Goal: Information Seeking & Learning: Understand process/instructions

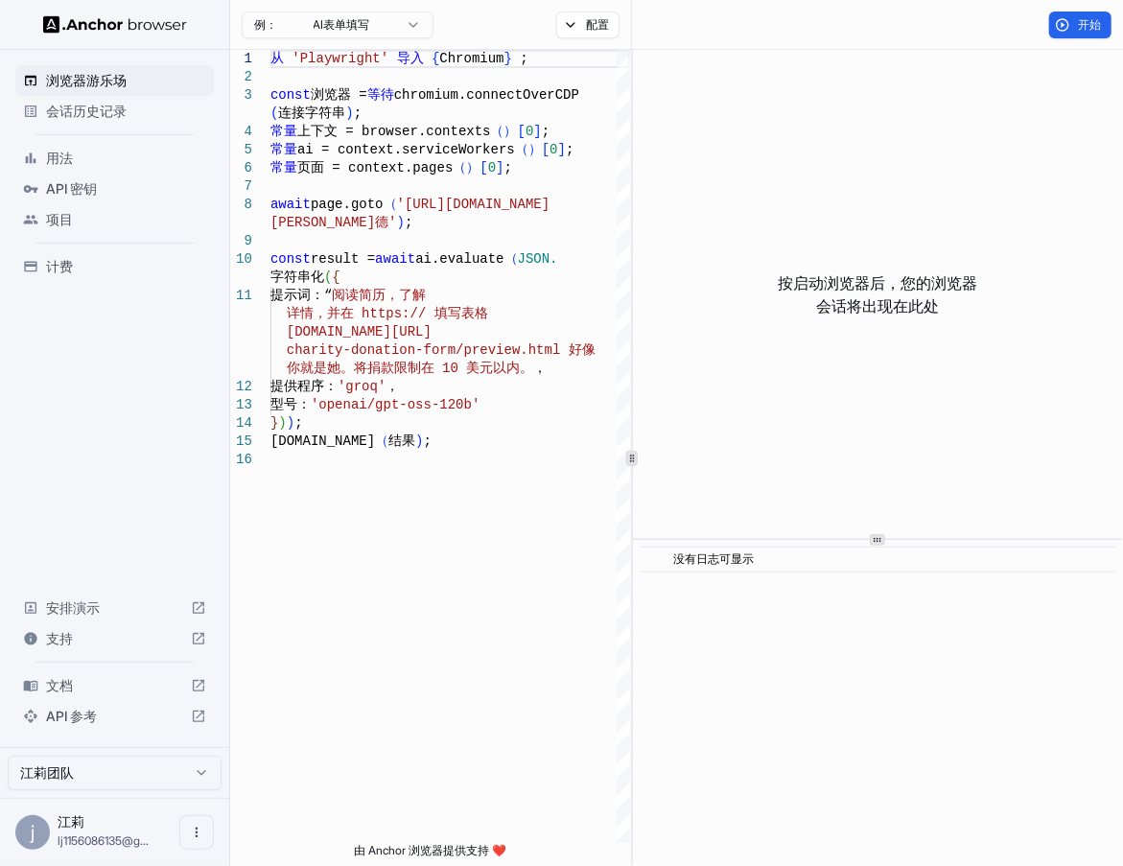
click at [69, 719] on span "API 参考" at bounding box center [114, 716] width 137 height 19
click at [203, 831] on icon "打开菜单" at bounding box center [196, 832] width 15 height 15
click at [119, 190] on div at bounding box center [561, 433] width 1123 height 866
click at [93, 183] on span "API 密钥" at bounding box center [126, 188] width 160 height 19
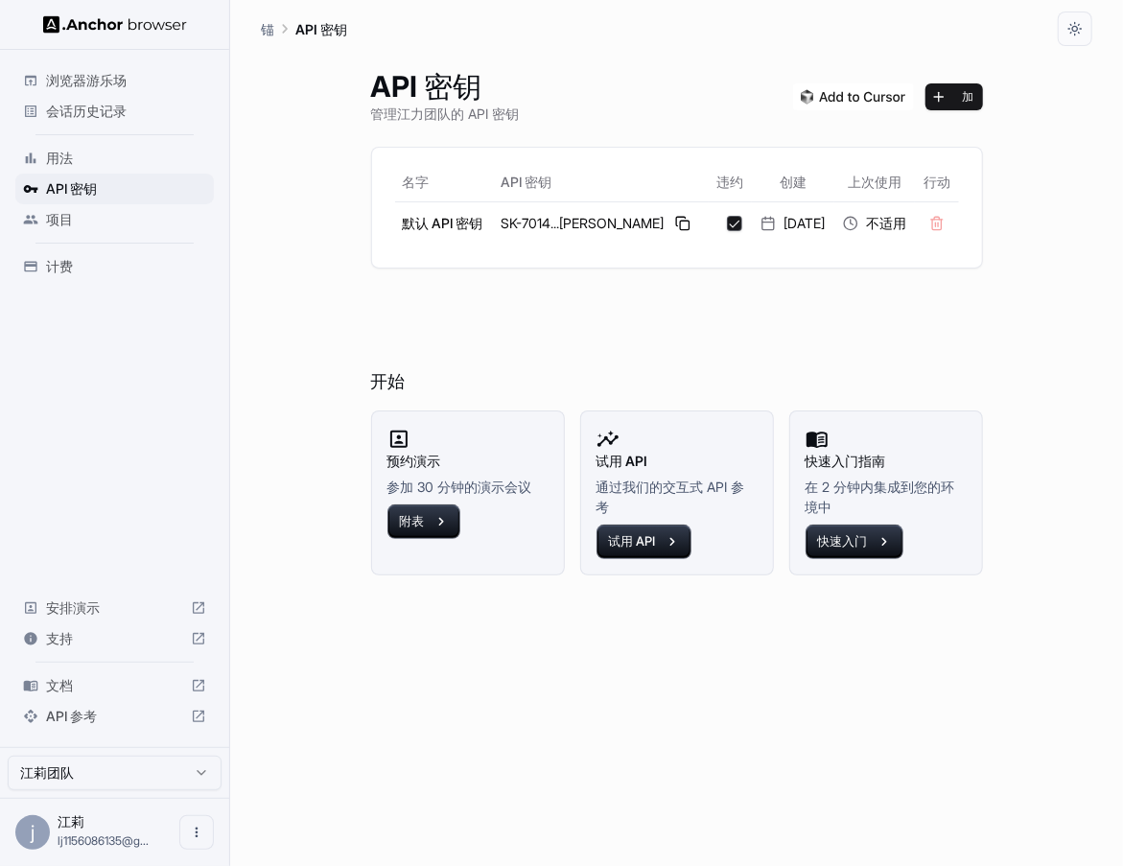
drag, startPoint x: 705, startPoint y: 294, endPoint x: 681, endPoint y: 298, distance: 24.3
click at [681, 298] on h6 "开始" at bounding box center [677, 343] width 612 height 105
click at [671, 220] on button at bounding box center [682, 223] width 23 height 23
click at [89, 78] on span "浏览器游乐场" at bounding box center [126, 80] width 160 height 19
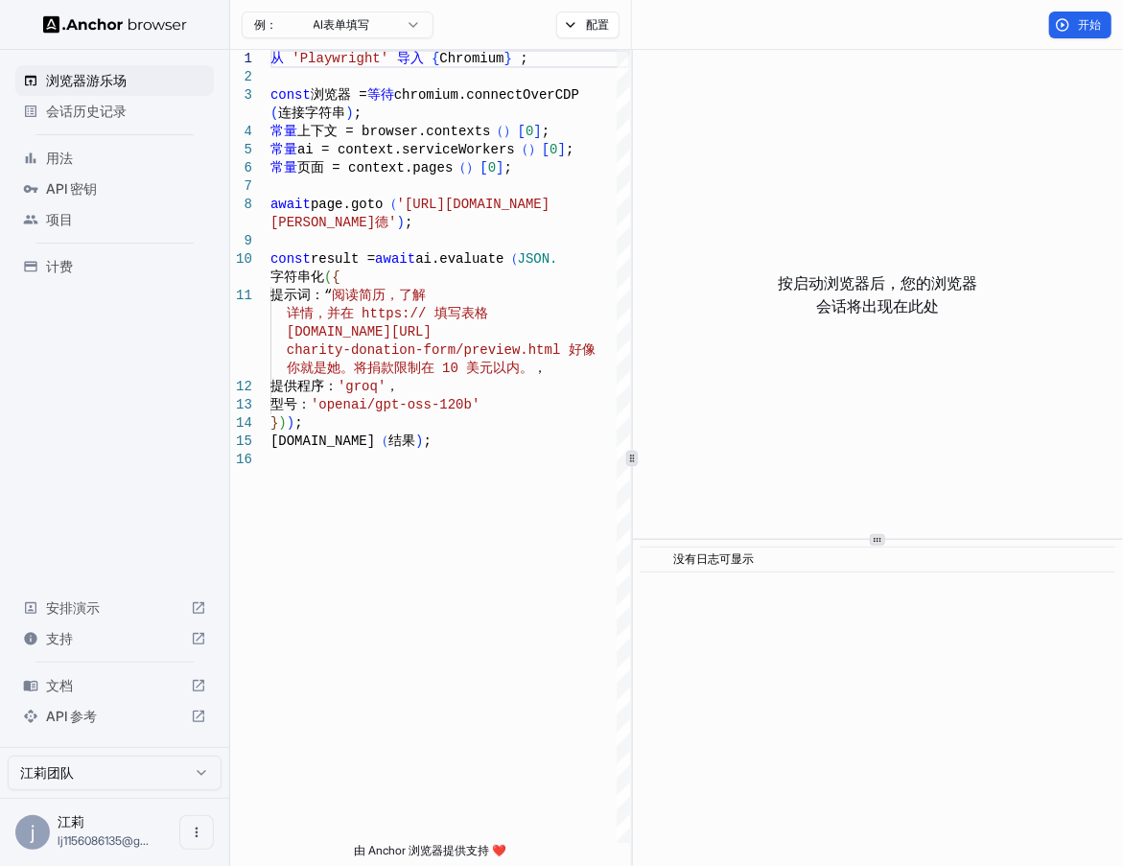
click at [105, 162] on span "用法" at bounding box center [126, 158] width 160 height 19
